Goal: Task Accomplishment & Management: Manage account settings

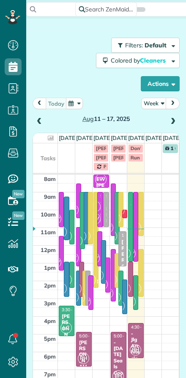
scroll to position [4, 4]
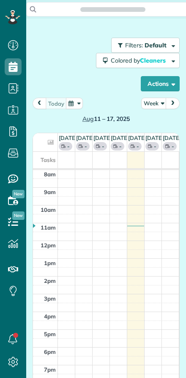
scroll to position [4, 4]
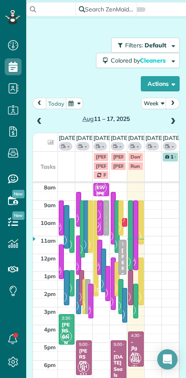
click at [151, 104] on button "Week" at bounding box center [153, 103] width 25 height 11
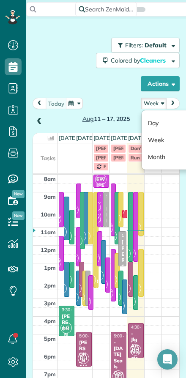
click at [151, 120] on link "Day" at bounding box center [175, 123] width 67 height 17
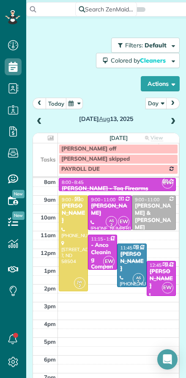
click at [51, 101] on button "today" at bounding box center [56, 103] width 21 height 11
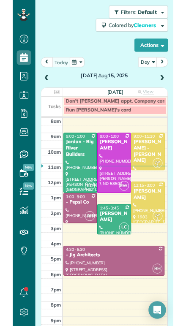
scroll to position [32, 0]
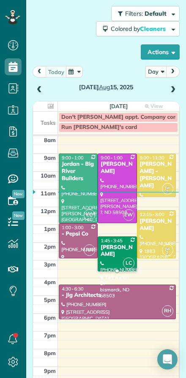
click at [117, 254] on div "[PERSON_NAME]" at bounding box center [117, 251] width 34 height 14
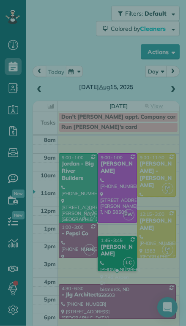
scroll to position [19, 0]
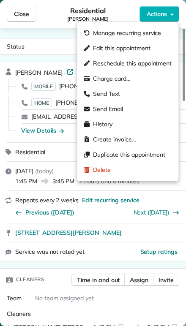
click at [94, 46] on span "Edit this appointment" at bounding box center [121, 48] width 57 height 8
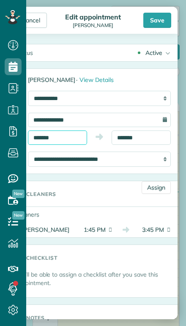
click at [63, 136] on input "*******" at bounding box center [57, 138] width 59 height 14
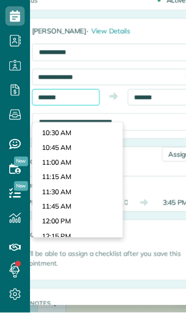
scroll to position [524, 0]
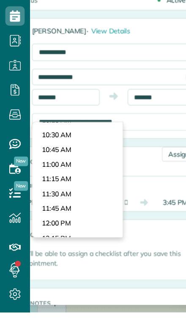
click at [41, 114] on body "Dashboard Scheduling Calendar View List View Dispatch View - Weekly scheduling …" at bounding box center [93, 163] width 186 height 326
type input "********"
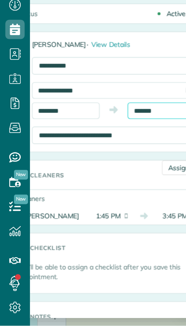
click at [127, 131] on input "*******" at bounding box center [141, 138] width 59 height 14
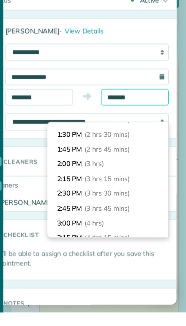
scroll to position [113, 0]
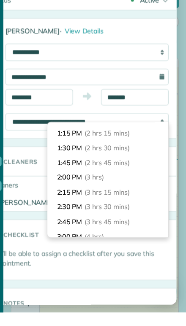
click at [65, 176] on li "1:30 PM (2 hrs 30 mins)" at bounding box center [118, 182] width 106 height 13
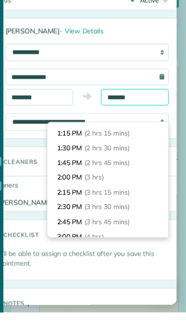
type input "*******"
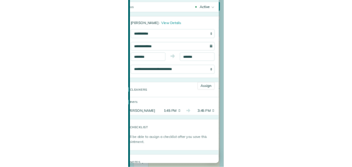
scroll to position [0, 0]
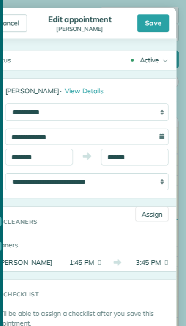
click at [143, 18] on div "Save" at bounding box center [157, 20] width 28 height 15
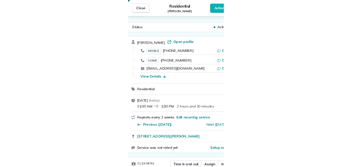
scroll to position [11, 0]
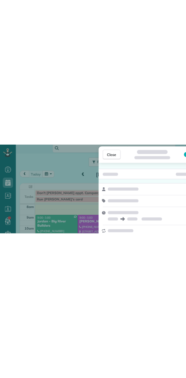
scroll to position [326, 26]
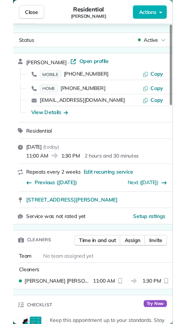
scroll to position [378, 26]
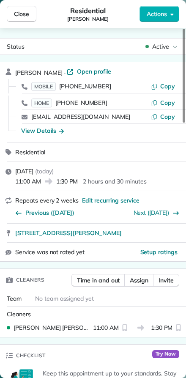
click at [19, 14] on span "Close" at bounding box center [21, 14] width 15 height 8
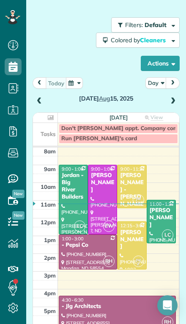
scroll to position [20, 0]
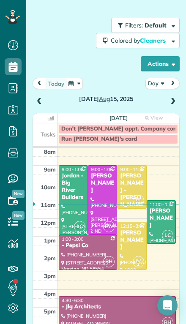
click at [71, 167] on div "Jordan - Big River Builders" at bounding box center [73, 186] width 24 height 29
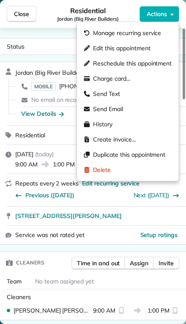
click at [97, 51] on span "Edit this appointment" at bounding box center [121, 48] width 57 height 8
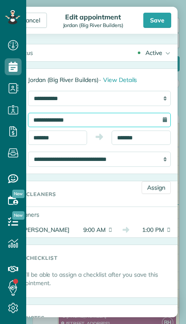
click at [49, 113] on input "**********" at bounding box center [99, 120] width 143 height 14
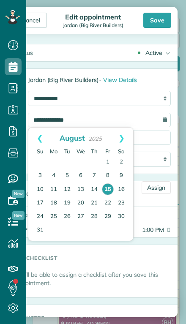
click at [77, 167] on link "20" at bounding box center [81, 203] width 14 height 14
type input "**********"
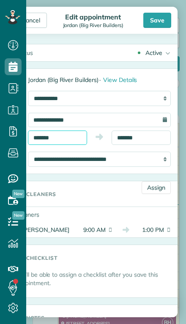
click at [63, 137] on input "*******" at bounding box center [57, 138] width 59 height 14
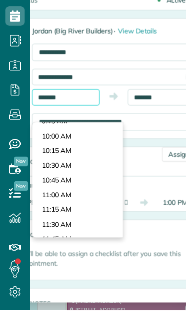
scroll to position [500, 0]
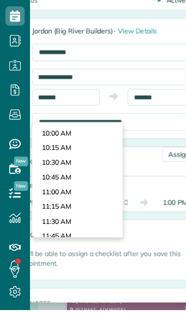
click at [47, 139] on body "Dashboard Scheduling Calendar View List View Dispatch View - Weekly scheduling …" at bounding box center [93, 162] width 186 height 324
type input "********"
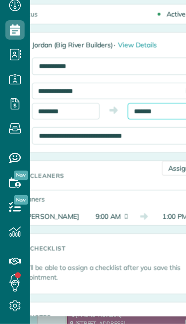
click at [133, 131] on input "*******" at bounding box center [141, 138] width 59 height 14
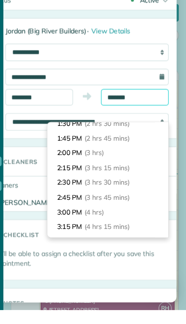
scroll to position [139, 0]
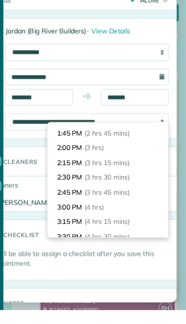
click at [65, 167] on li "3:00 PM (4 hrs)" at bounding box center [118, 234] width 106 height 13
type input "*******"
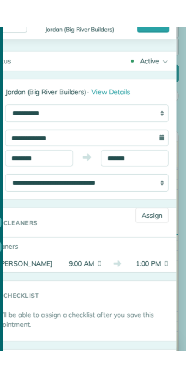
scroll to position [0, 0]
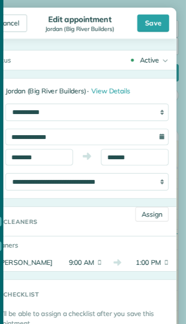
click at [143, 16] on div "Save" at bounding box center [157, 20] width 28 height 15
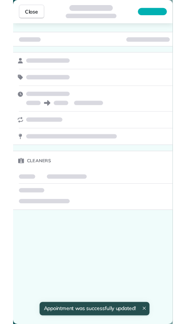
scroll to position [378, 26]
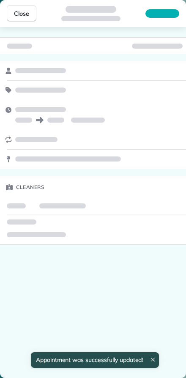
click at [23, 11] on span "Close" at bounding box center [21, 13] width 15 height 8
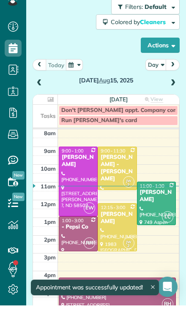
scroll to position [343, 26]
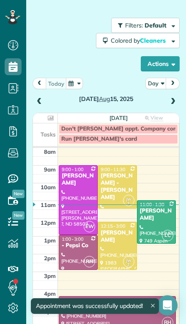
click at [175, 98] on span at bounding box center [172, 102] width 9 height 8
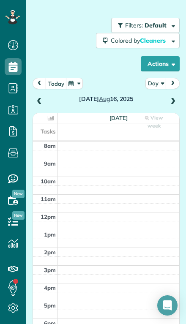
click at [178, 78] on div "[DATE]" at bounding box center [106, 93] width 147 height 30
click at [175, 95] on span at bounding box center [172, 101] width 9 height 13
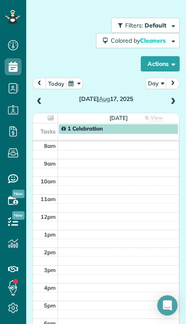
click at [169, 98] on span at bounding box center [172, 102] width 9 height 8
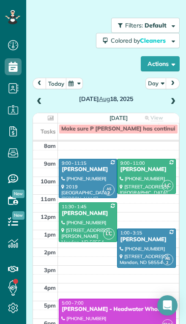
click at [176, 98] on span at bounding box center [172, 102] width 9 height 8
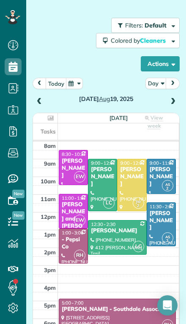
click at [178, 78] on div "[DATE]" at bounding box center [106, 93] width 147 height 30
click at [176, 98] on span at bounding box center [172, 102] width 9 height 8
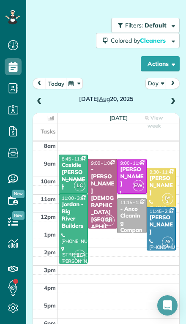
click at [72, 167] on div "Jordan - Big River Builders" at bounding box center [73, 215] width 24 height 29
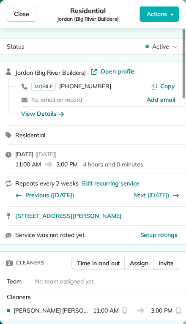
click at [20, 12] on span "Close" at bounding box center [21, 14] width 15 height 8
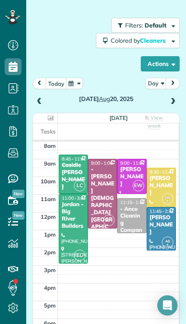
click at [177, 98] on span at bounding box center [172, 102] width 9 height 8
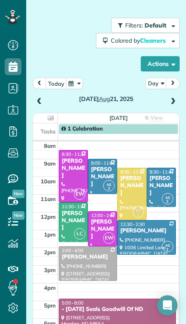
click at [172, 98] on span at bounding box center [172, 102] width 9 height 8
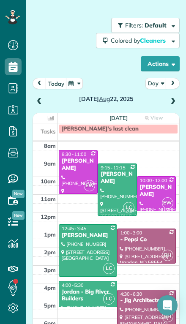
click at [168, 98] on span at bounding box center [172, 102] width 9 height 8
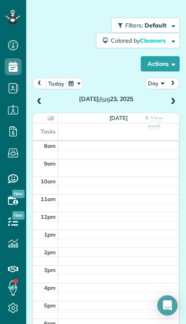
click at [169, 98] on span at bounding box center [172, 102] width 9 height 8
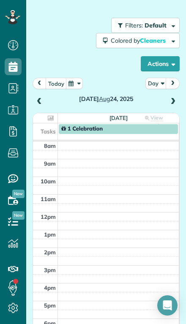
click at [171, 98] on span at bounding box center [172, 102] width 9 height 8
